Goal: Task Accomplishment & Management: Manage account settings

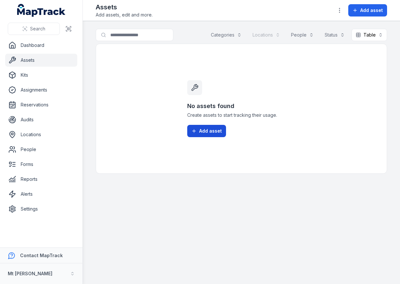
click at [199, 130] on span "Add asset" at bounding box center [210, 131] width 23 height 6
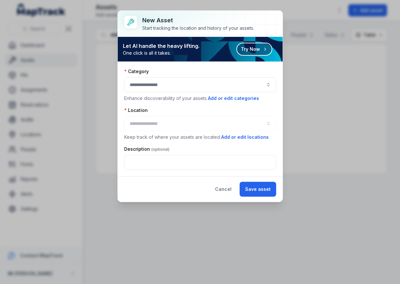
click at [143, 88] on button "button" at bounding box center [200, 84] width 152 height 15
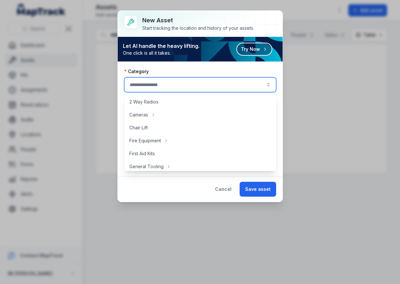
click at [266, 23] on div at bounding box center [200, 24] width 165 height 26
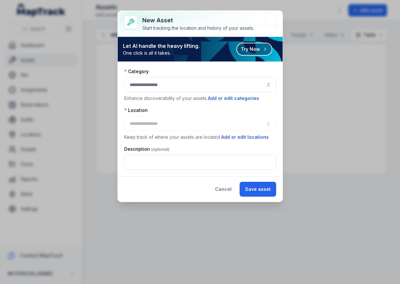
click at [325, 147] on div "New asset Start tracking the location and history of your assets. Let AI handle…" at bounding box center [200, 142] width 400 height 284
click at [216, 189] on button "Cancel" at bounding box center [222, 189] width 27 height 15
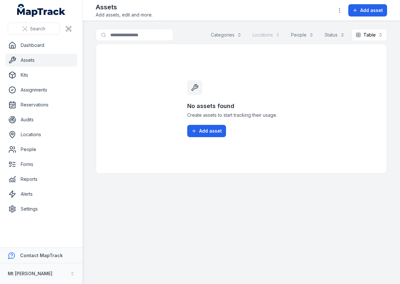
click at [62, 201] on ul "Dashboard Assets Kits Assignments Reservations Audits Locations People Forms Re…" at bounding box center [41, 127] width 72 height 176
click at [59, 207] on link "Settings" at bounding box center [41, 208] width 72 height 13
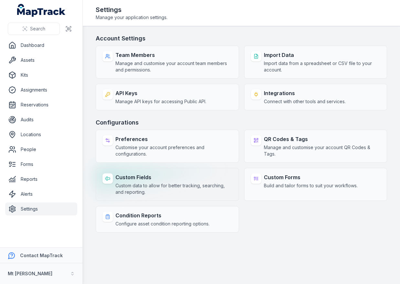
click at [137, 191] on span "Custom data to allow for better tracking, searching, and reporting." at bounding box center [173, 188] width 117 height 13
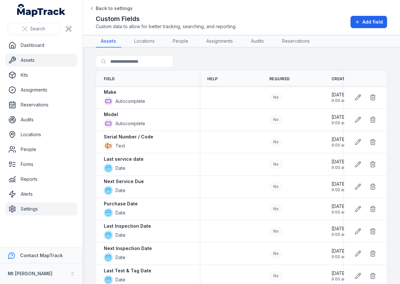
click at [36, 63] on link "Assets" at bounding box center [41, 60] width 72 height 13
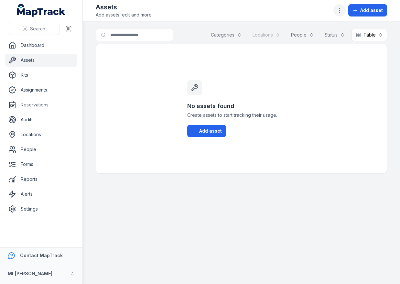
click at [338, 12] on icon "button" at bounding box center [339, 10] width 6 height 6
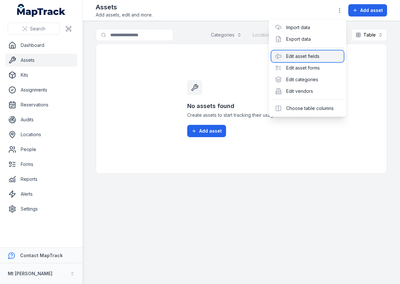
click at [316, 54] on div "Edit asset fields" at bounding box center [307, 56] width 72 height 12
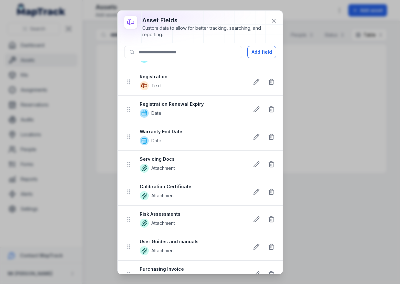
scroll to position [446, 0]
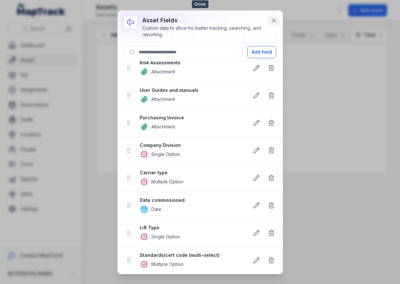
click at [272, 20] on icon at bounding box center [273, 20] width 6 height 6
